Goal: Task Accomplishment & Management: Manage account settings

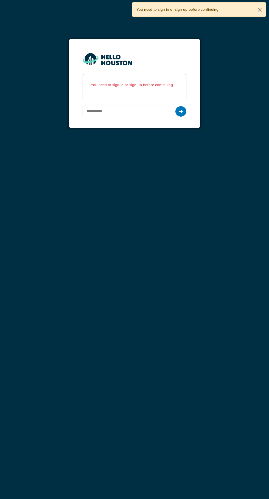
click at [126, 111] on input "email" at bounding box center [127, 112] width 88 height 12
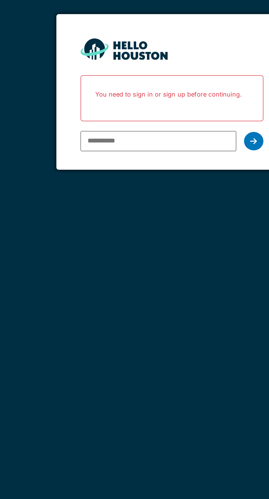
click at [159, 159] on div "You don't seem to have an account yet. Please follow the link given by your com…" at bounding box center [134, 249] width 269 height 499
type input "**********"
click at [181, 110] on icon at bounding box center [181, 111] width 4 height 4
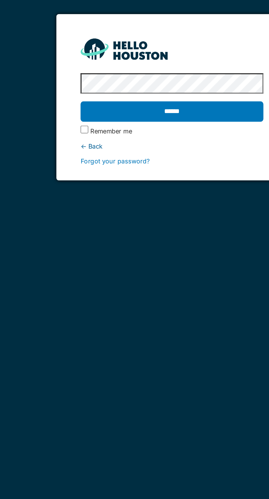
click at [107, 93] on input "******" at bounding box center [135, 95] width 104 height 12
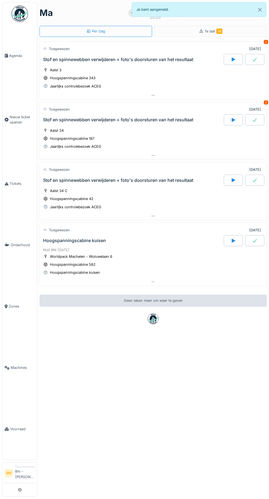
click at [6, 308] on icon at bounding box center [6, 306] width 3 height 4
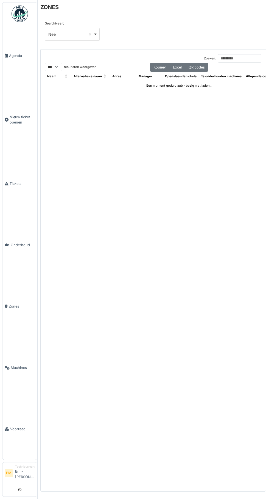
select select "***"
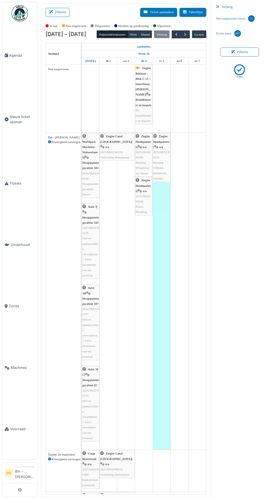
click at [19, 58] on span "Agenda" at bounding box center [22, 55] width 26 height 5
click at [16, 309] on span "Zones" at bounding box center [22, 305] width 26 height 5
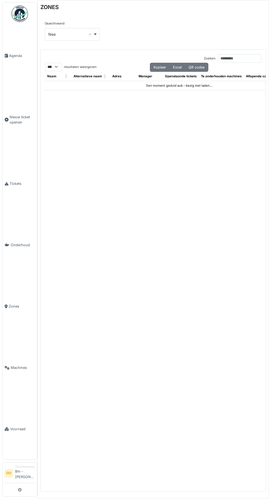
select select "***"
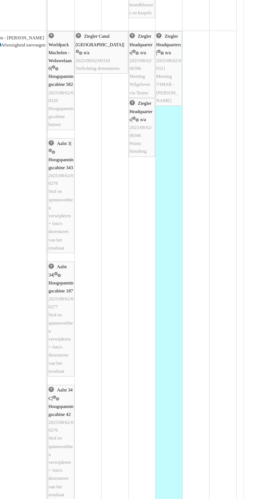
click at [63, 322] on div "Bm - [PERSON_NAME] Afwezigheid toevoegen" at bounding box center [63, 291] width 35 height 316
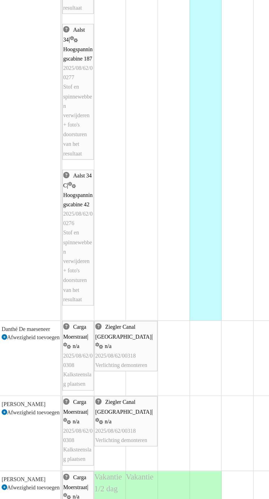
scroll to position [67, 0]
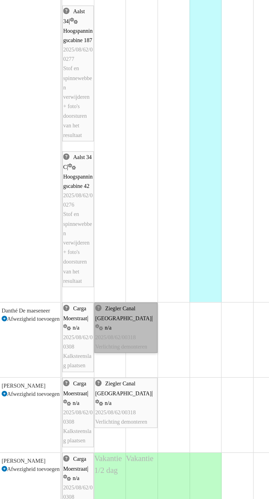
click at [127, 403] on link "Ziegler Canal Brussel | n/a 2025/08/62/00318 Verlichting demonteren" at bounding box center [117, 397] width 35 height 28
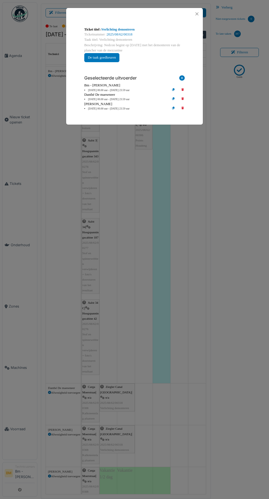
click at [121, 99] on li "02 Sep 00.00 uur - 03 Sep 23.59 uur" at bounding box center [126, 99] width 88 height 4
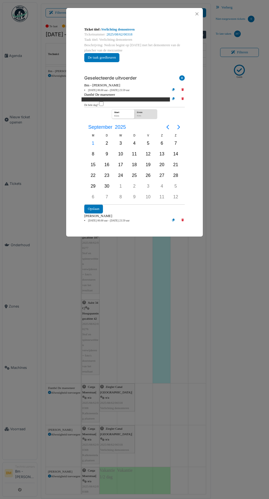
click at [120, 98] on li "02 Sep 00.00 uur - 03 Sep 23.59 uur" at bounding box center [126, 99] width 88 height 4
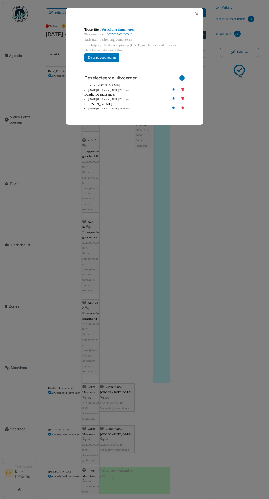
click at [117, 99] on li "02 Sep 00.00 uur - 03 Sep 23.59 uur" at bounding box center [126, 99] width 88 height 4
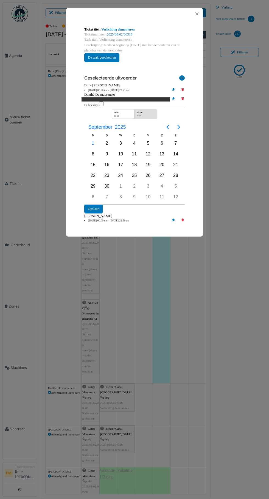
click at [153, 113] on div "Einde" at bounding box center [146, 111] width 21 height 5
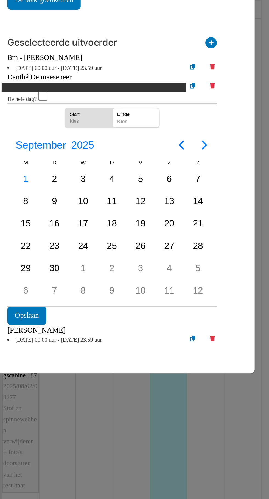
click at [134, 142] on div "4" at bounding box center [134, 143] width 8 height 8
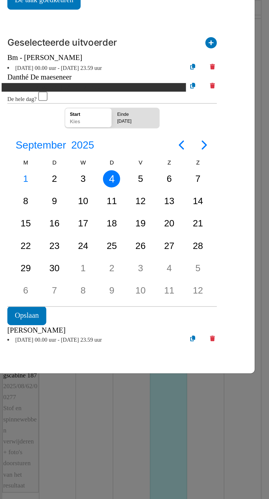
click at [93, 204] on button "Opslaan" at bounding box center [93, 208] width 19 height 9
click at [95, 206] on button "Opslaan" at bounding box center [93, 208] width 19 height 9
click at [92, 204] on button "Opslaan" at bounding box center [93, 208] width 19 height 9
click at [95, 206] on button "Opslaan" at bounding box center [93, 208] width 19 height 9
click at [98, 209] on button "Opslaan" at bounding box center [93, 208] width 19 height 9
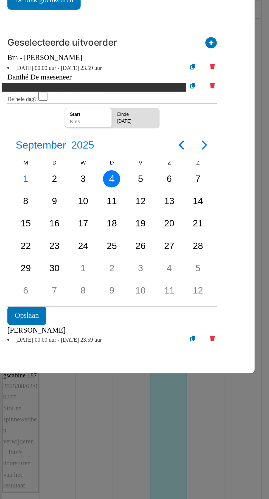
click at [141, 267] on div "**********" at bounding box center [134, 249] width 269 height 499
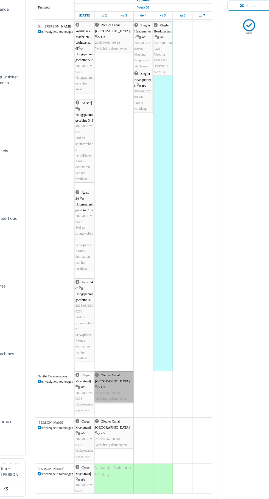
scroll to position [0, 0]
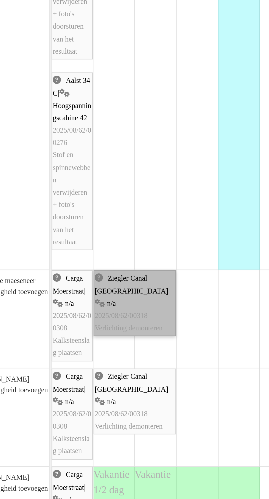
click at [123, 383] on link "Ziegler Canal Brussel | n/a 2025/08/62/00318 Verlichting demonteren" at bounding box center [117, 397] width 35 height 28
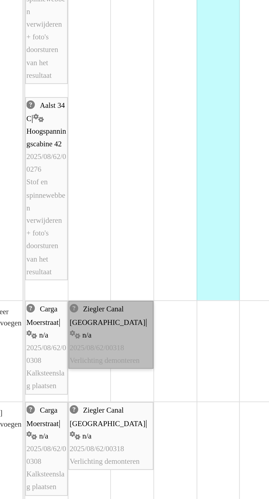
scroll to position [66, 0]
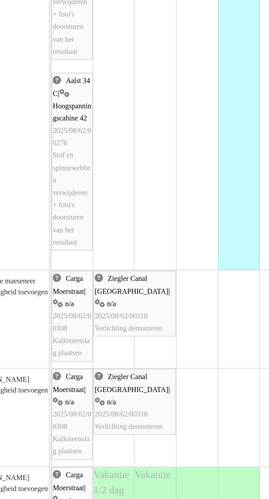
click at [156, 408] on td at bounding box center [162, 263] width 18 height 528
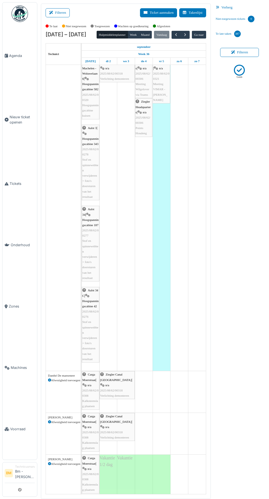
scroll to position [79, 0]
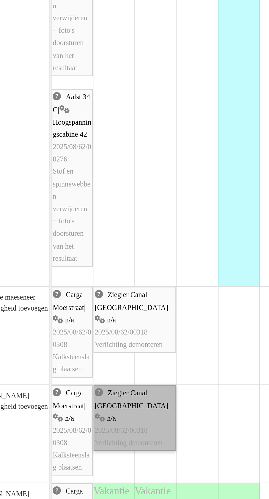
click at [108, 392] on link "Ziegler Canal Brussel | n/a 2025/08/62/00318 Verlichting demonteren" at bounding box center [117, 406] width 35 height 28
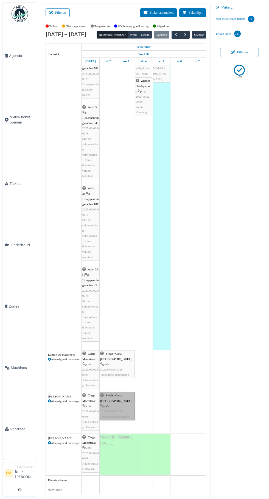
click at [114, 392] on link "Ziegler Canal Brussel | n/a 2025/08/62/00318 Verlichting demonteren" at bounding box center [117, 406] width 35 height 28
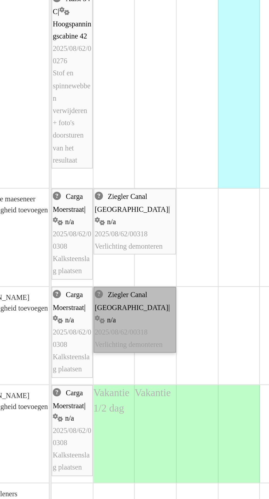
click at [108, 392] on link "Ziegler Canal Brussel | n/a 2025/08/62/00318 Verlichting demonteren" at bounding box center [117, 406] width 35 height 28
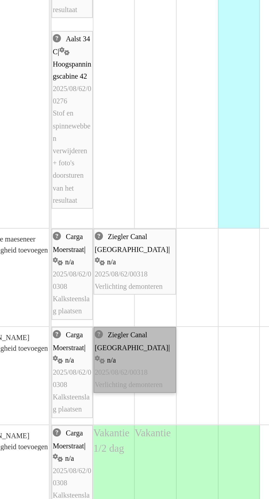
scroll to position [82, 0]
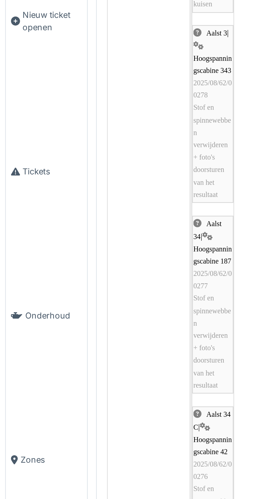
click at [17, 199] on link "Tickets" at bounding box center [19, 183] width 35 height 61
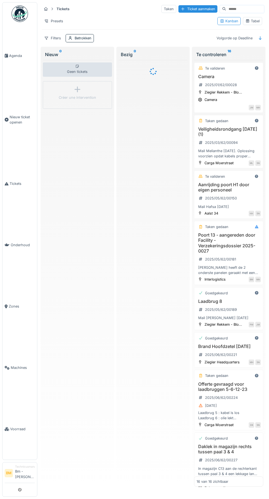
click at [234, 7] on input at bounding box center [245, 9] width 38 height 8
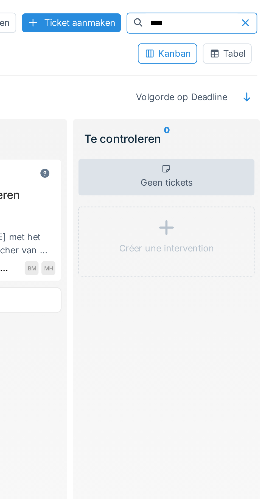
type input "****"
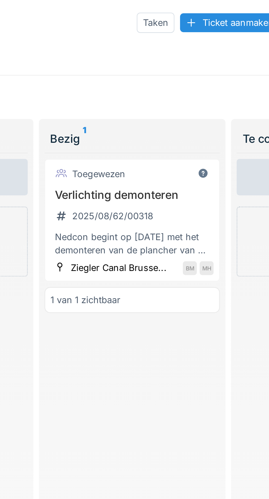
click at [161, 77] on h3 "Verlichting demonteren" at bounding box center [153, 76] width 64 height 5
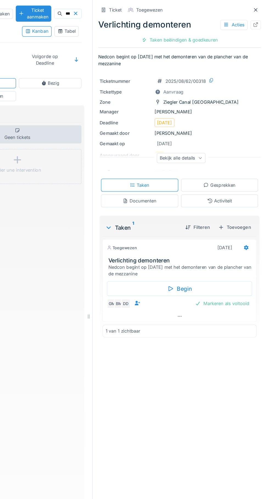
click at [174, 207] on h3 "Verlichting demonteren" at bounding box center [199, 205] width 115 height 5
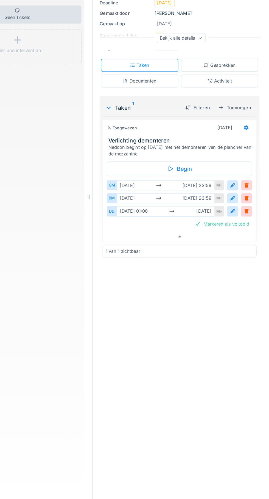
scroll to position [40, 0]
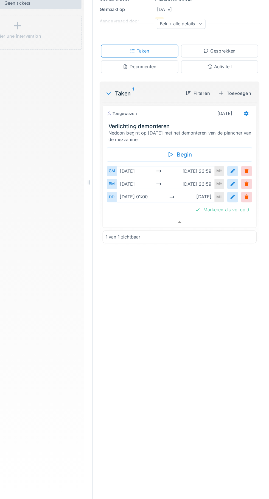
click at [145, 257] on div "DD" at bounding box center [145, 261] width 8 height 8
click at [240, 258] on div at bounding box center [240, 260] width 4 height 5
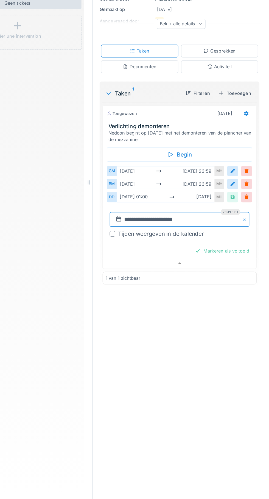
click at [196, 273] on input "**********" at bounding box center [198, 279] width 110 height 12
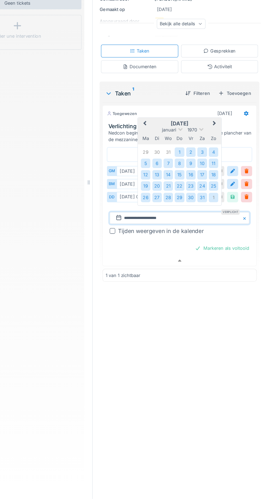
click at [106, 284] on div "Geen tickets Créer une intervention" at bounding box center [70, 294] width 101 height 396
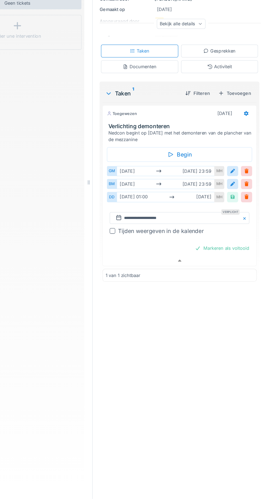
click at [82, 314] on div "Geen tickets Créer une intervention" at bounding box center [70, 294] width 101 height 396
click at [176, 257] on div "do 1-1 01:00 do 4-9" at bounding box center [187, 261] width 77 height 8
click at [175, 257] on div "do 1-1 01:00 do 4-9" at bounding box center [187, 261] width 77 height 8
click at [242, 258] on div at bounding box center [240, 260] width 4 height 5
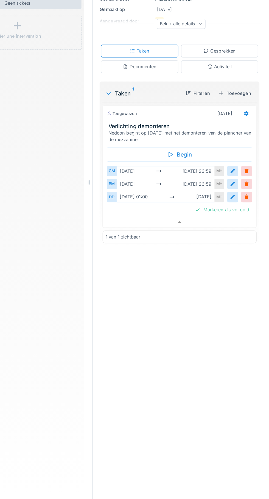
click at [240, 258] on div at bounding box center [240, 260] width 4 height 5
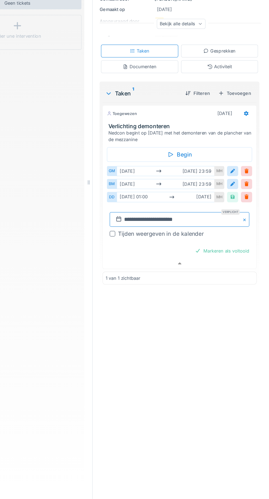
click at [165, 273] on input "**********" at bounding box center [198, 279] width 110 height 12
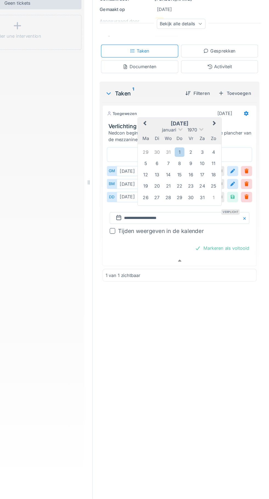
click at [201, 306] on div "**********" at bounding box center [198, 249] width 137 height 499
click at [181, 222] on div "2" at bounding box center [180, 225] width 7 height 7
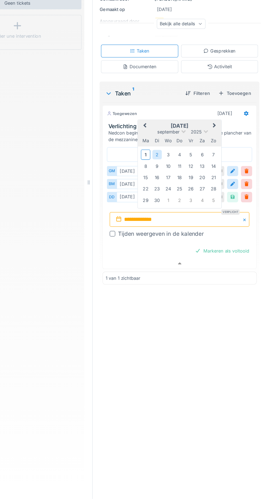
click at [212, 273] on input "**********" at bounding box center [198, 279] width 110 height 12
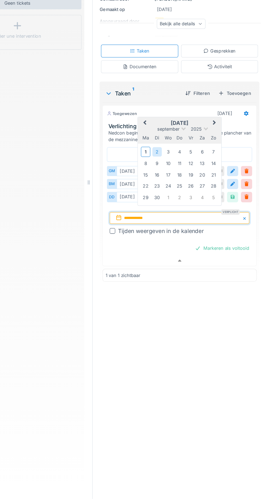
click at [198, 222] on div "4" at bounding box center [198, 225] width 7 height 7
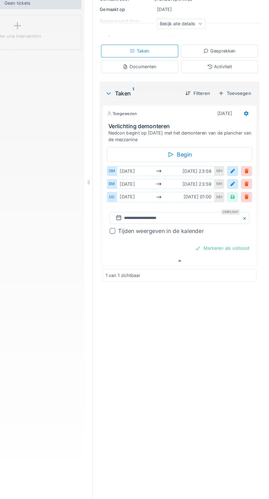
click at [240, 258] on div at bounding box center [240, 260] width 4 height 5
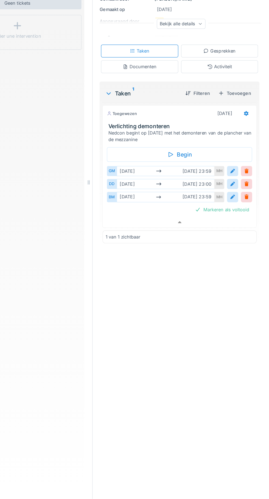
click at [240, 238] on div at bounding box center [240, 240] width 4 height 5
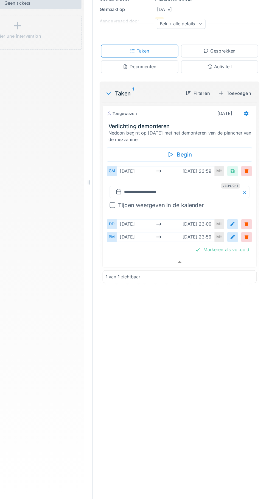
click at [204, 236] on div "di 2-9 wo 3-9 23:59" at bounding box center [187, 240] width 77 height 8
click at [204, 222] on div "Begin" at bounding box center [198, 228] width 115 height 12
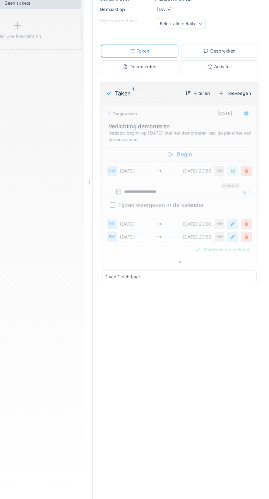
click at [224, 222] on div "Begin" at bounding box center [198, 228] width 115 height 12
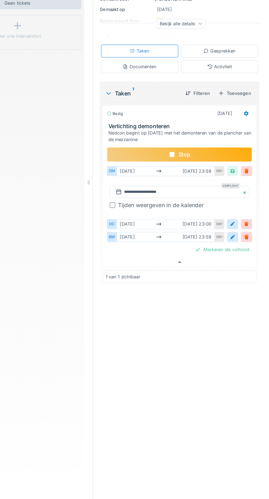
click at [215, 222] on div "Stop" at bounding box center [198, 228] width 115 height 12
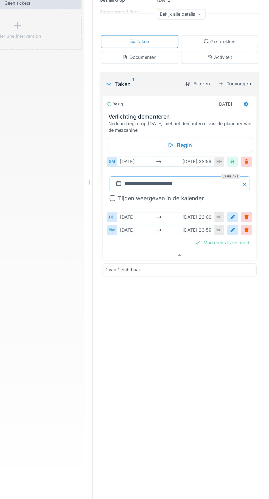
click at [199, 245] on input "**********" at bounding box center [198, 251] width 110 height 12
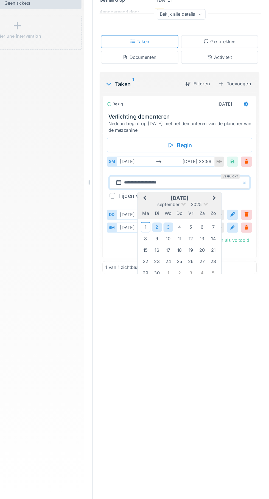
click at [200, 270] on div "do" at bounding box center [198, 273] width 7 height 7
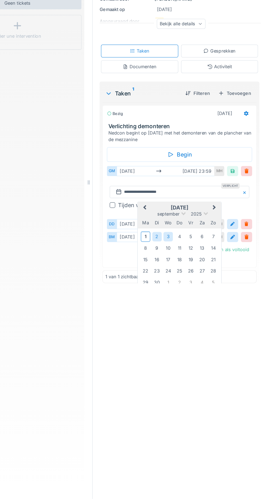
click at [200, 288] on div "4" at bounding box center [198, 291] width 7 height 7
click at [181, 288] on div "2" at bounding box center [180, 291] width 7 height 7
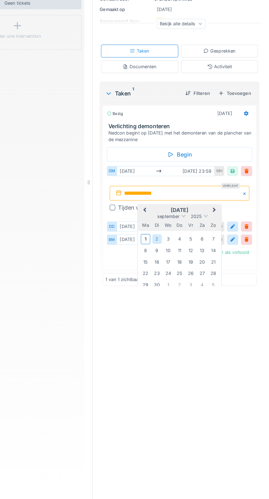
click at [209, 252] on input "**********" at bounding box center [198, 258] width 110 height 12
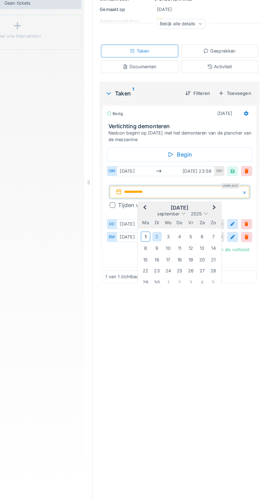
click at [198, 288] on div "4" at bounding box center [198, 291] width 7 height 7
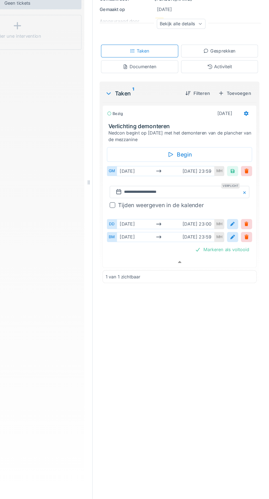
click at [239, 238] on div at bounding box center [240, 240] width 4 height 5
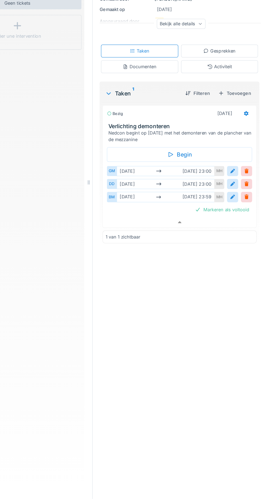
click at [204, 257] on div "di 2-9 wo 3-9 23:59" at bounding box center [187, 261] width 77 height 8
click at [240, 258] on div at bounding box center [240, 260] width 4 height 5
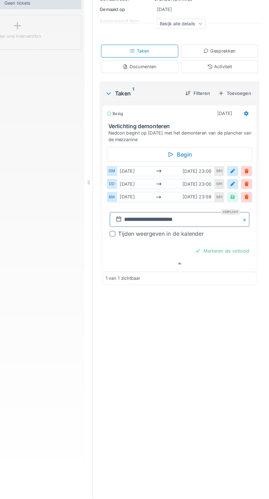
click at [204, 273] on input "**********" at bounding box center [198, 279] width 110 height 12
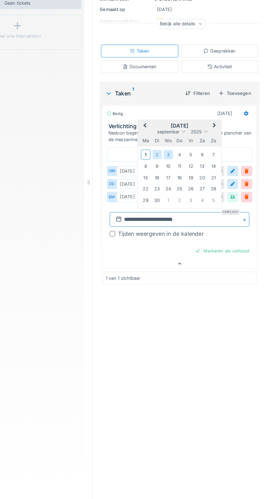
click at [197, 273] on input "**********" at bounding box center [198, 279] width 110 height 12
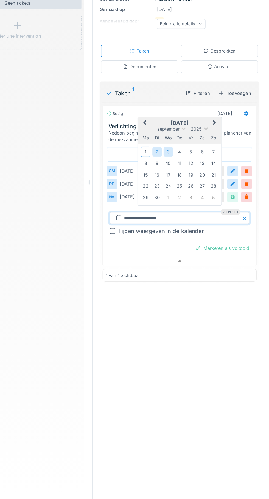
click at [198, 222] on div "4" at bounding box center [198, 225] width 7 height 7
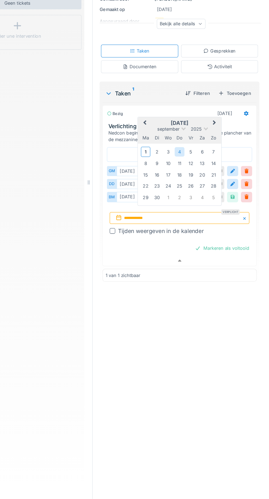
click at [181, 222] on div "2" at bounding box center [180, 225] width 7 height 7
click at [203, 284] on div "Tijden weergeven in de kalender" at bounding box center [184, 287] width 68 height 7
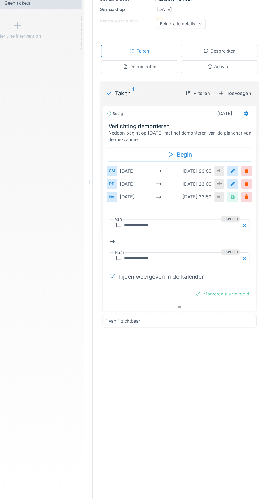
click at [214, 257] on div "di 2-9 wo 3-9 23:59" at bounding box center [187, 261] width 77 height 8
click at [218, 257] on div "di 2-9 wo 3-9 23:59" at bounding box center [187, 261] width 77 height 8
click at [240, 258] on div at bounding box center [240, 260] width 4 height 5
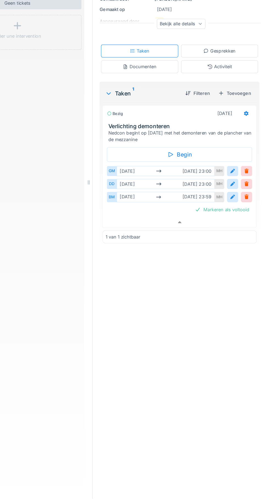
click at [240, 258] on div at bounding box center [240, 260] width 4 height 5
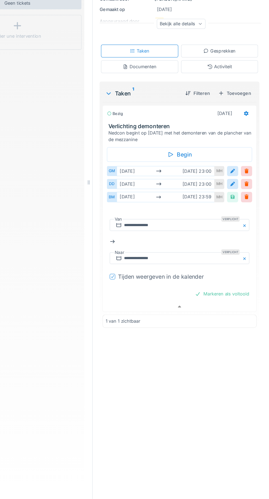
click at [166, 257] on div "di 2-9 wo 3-9 23:59" at bounding box center [187, 261] width 77 height 8
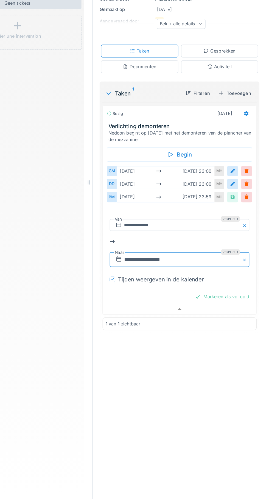
click at [171, 304] on input "**********" at bounding box center [198, 310] width 110 height 12
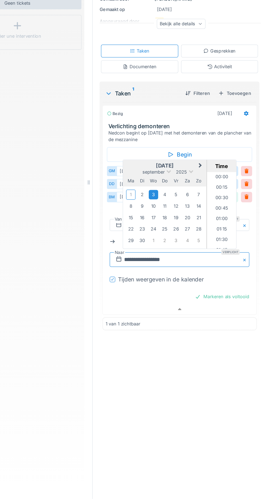
scroll to position [731, 0]
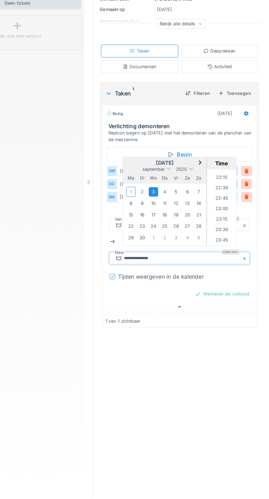
click at [188, 253] on div "4" at bounding box center [186, 256] width 7 height 7
click at [200, 391] on div "**********" at bounding box center [198, 249] width 137 height 499
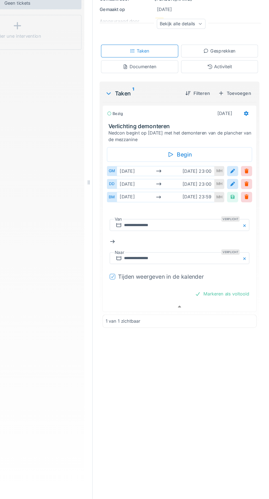
click at [240, 258] on div at bounding box center [240, 260] width 4 height 5
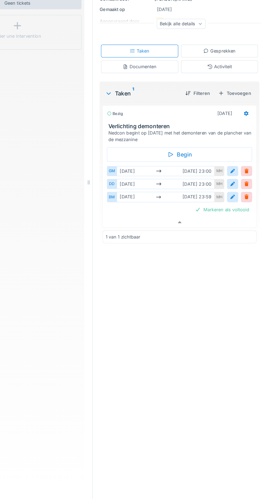
click at [240, 258] on div at bounding box center [240, 260] width 4 height 5
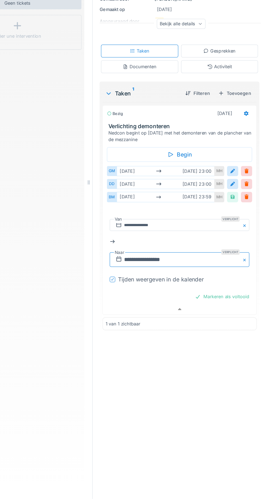
click at [165, 304] on input "**********" at bounding box center [198, 310] width 110 height 12
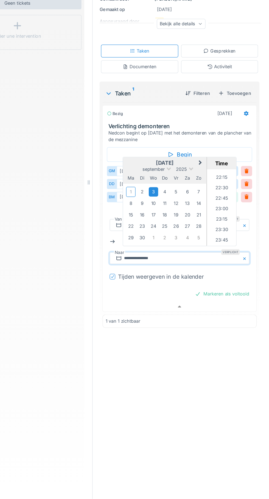
click at [189, 253] on div "4" at bounding box center [186, 256] width 7 height 7
click at [239, 283] on li "23:30" at bounding box center [231, 287] width 23 height 8
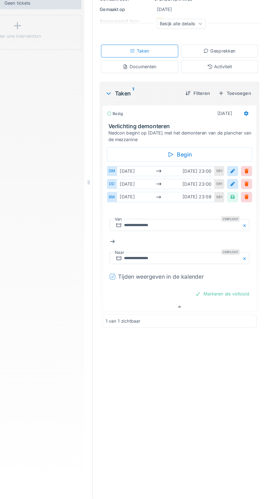
click at [94, 348] on div "Geen tickets Créer une intervention" at bounding box center [70, 294] width 101 height 396
click at [214, 256] on div "BM di 2-9 wo 3-9 23:59 MH" at bounding box center [198, 261] width 115 height 10
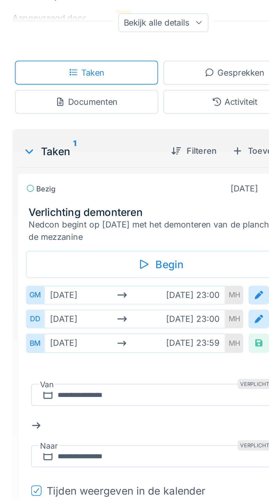
click at [211, 257] on div "di 2-9 wo 3-9 23:59" at bounding box center [187, 261] width 77 height 8
click at [239, 258] on div at bounding box center [240, 260] width 4 height 5
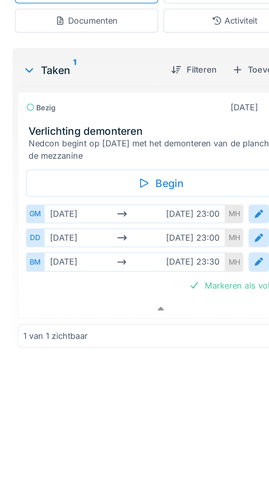
scroll to position [0, 0]
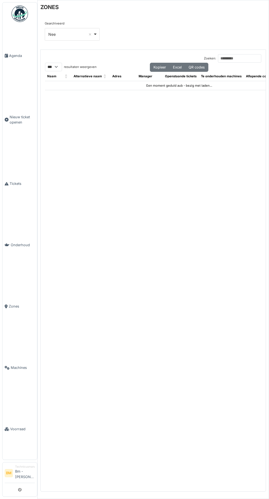
select select "***"
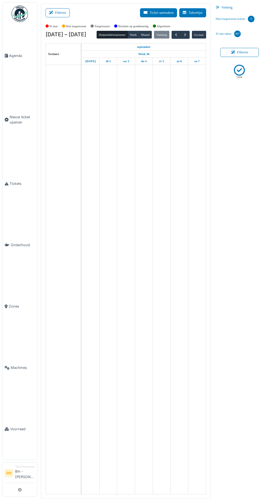
click at [25, 51] on link "Agenda" at bounding box center [19, 55] width 35 height 61
